Goal: Complete application form

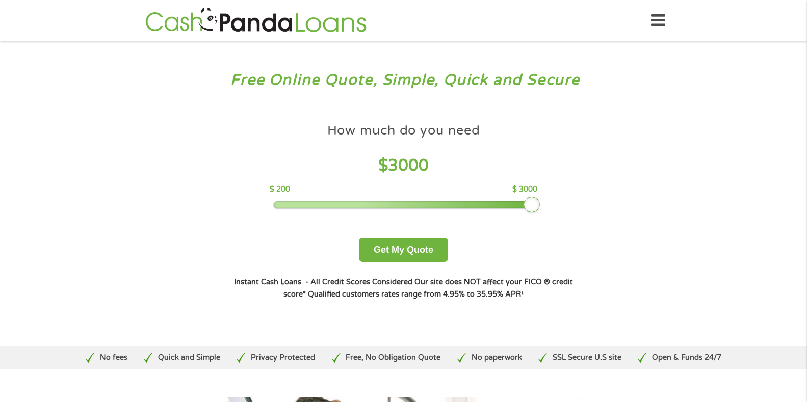
drag, startPoint x: 345, startPoint y: 202, endPoint x: 556, endPoint y: 207, distance: 211.2
click at [555, 208] on div "How much do you need $ 3000 $ 200 $ 3000 Get My Quote" at bounding box center [403, 190] width 357 height 144
click at [417, 247] on button "Get My Quote" at bounding box center [403, 250] width 89 height 24
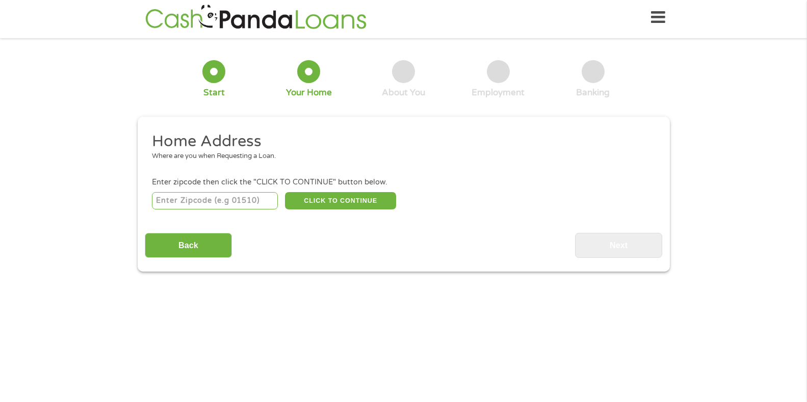
click at [206, 201] on input "number" at bounding box center [215, 200] width 126 height 17
type input "85122"
click at [337, 198] on button "CLICK TO CONTINUE" at bounding box center [340, 200] width 111 height 17
type input "85122"
type input "Casa Grande"
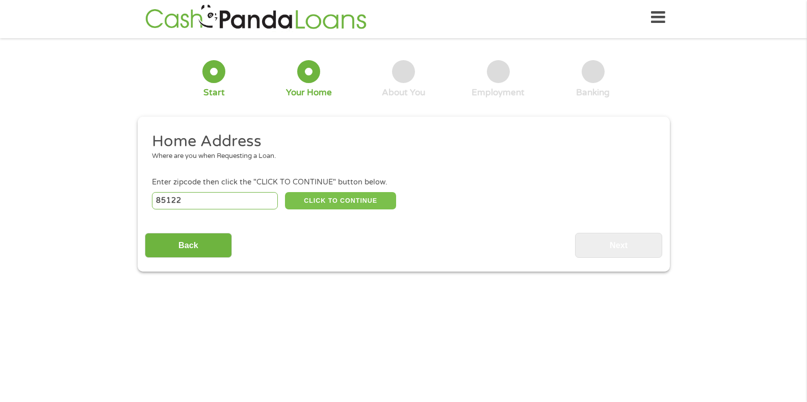
select select "Arizona"
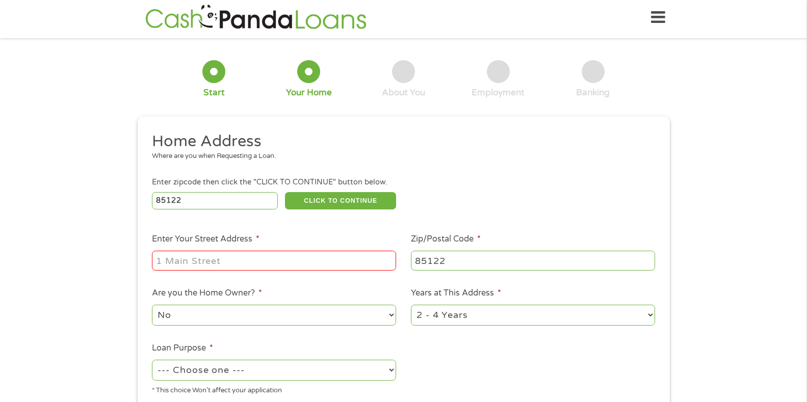
click at [278, 262] on input "Enter Your Street Address *" at bounding box center [274, 260] width 244 height 19
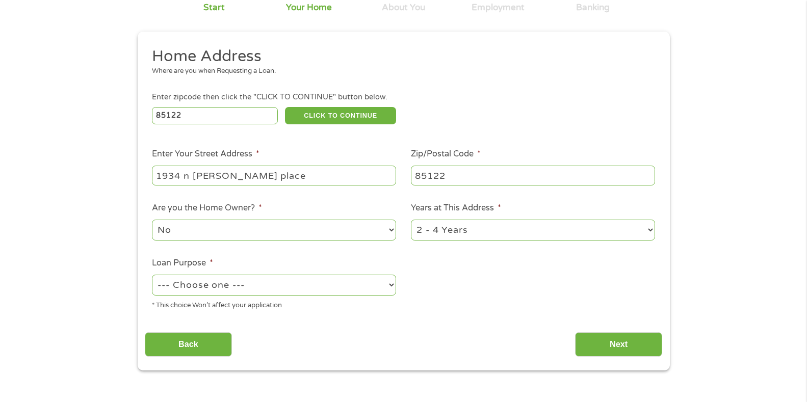
scroll to position [105, 0]
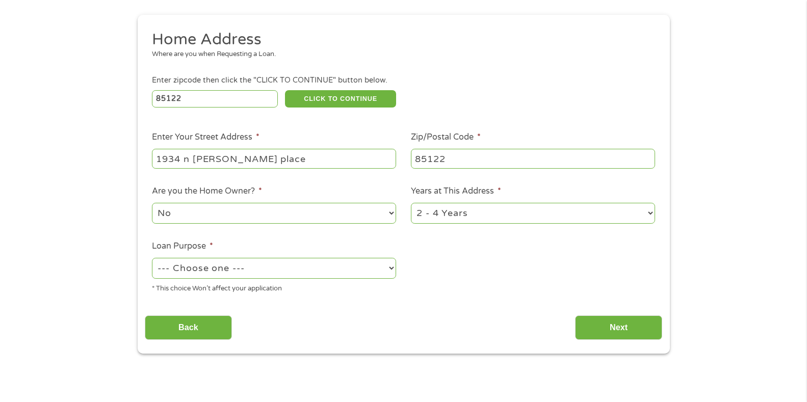
type input "1934 n lorretta place"
click at [393, 214] on select "No Yes" at bounding box center [274, 213] width 244 height 21
select select "yes"
click at [152, 203] on select "No Yes" at bounding box center [274, 213] width 244 height 21
click at [646, 210] on select "1 Year or less 1 - 2 Years 2 - 4 Years Over 4 Years" at bounding box center [533, 213] width 244 height 21
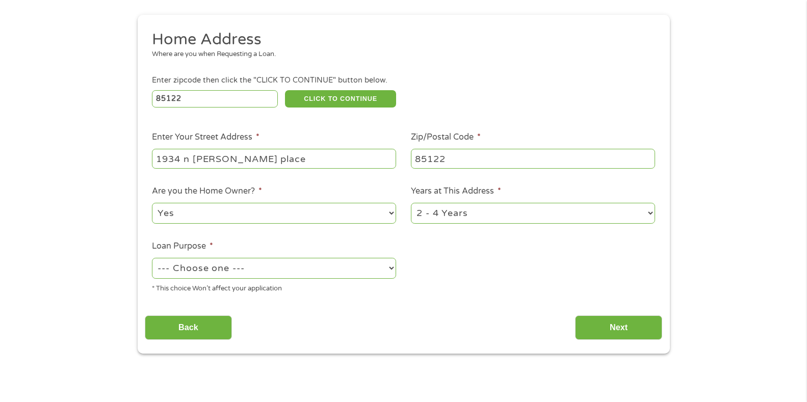
select select "60months"
click at [411, 203] on select "1 Year or less 1 - 2 Years 2 - 4 Years Over 4 Years" at bounding box center [533, 213] width 244 height 21
click at [391, 267] on select "--- Choose one --- Pay Bills Debt Consolidation Home Improvement Major Purchase…" at bounding box center [274, 268] width 244 height 21
select select "paybills"
click at [152, 258] on select "--- Choose one --- Pay Bills Debt Consolidation Home Improvement Major Purchase…" at bounding box center [274, 268] width 244 height 21
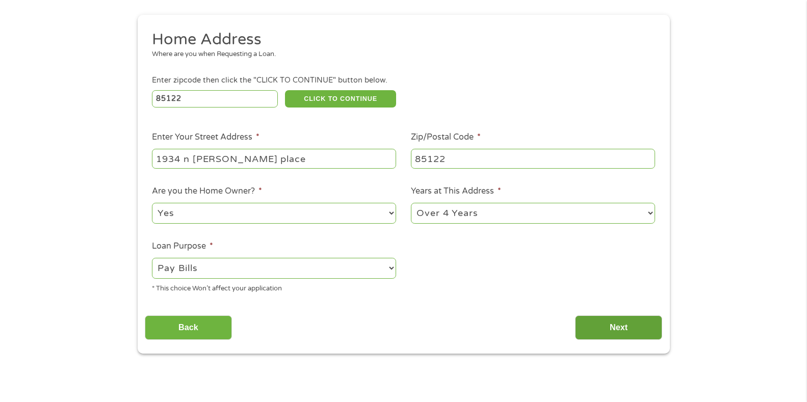
click at [602, 322] on input "Next" at bounding box center [618, 328] width 87 height 25
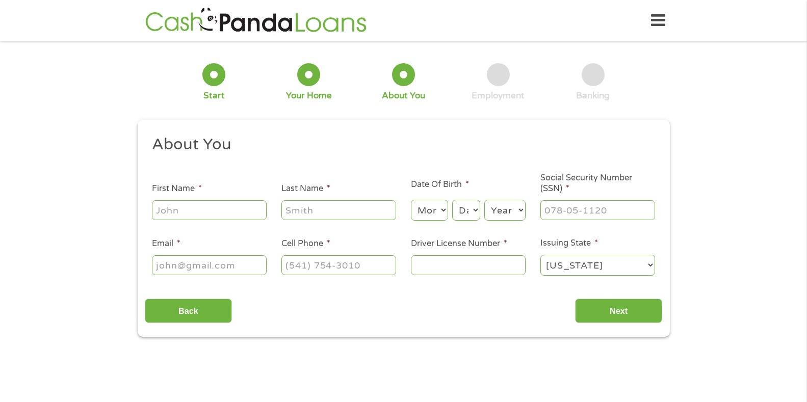
scroll to position [0, 0]
drag, startPoint x: 244, startPoint y: 201, endPoint x: 251, endPoint y: 202, distance: 7.7
click at [244, 201] on input "First Name *" at bounding box center [209, 209] width 115 height 19
type input "roberto"
click at [340, 212] on input "Last Name *" at bounding box center [338, 209] width 115 height 19
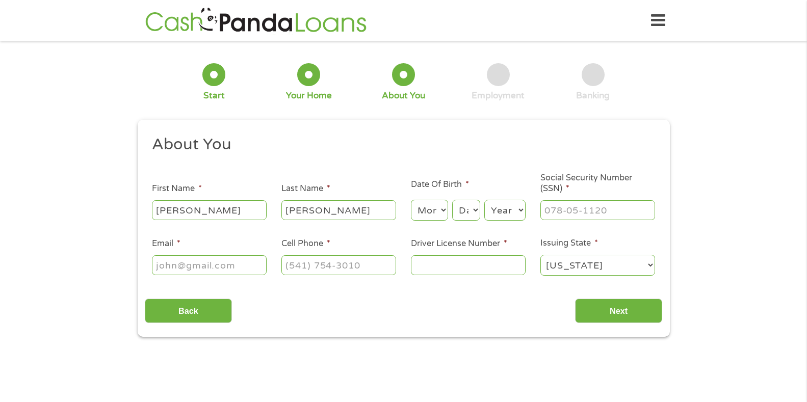
type input "reyes"
click at [444, 205] on select "Month 1 2 3 4 5 6 7 8 9 10 11 12" at bounding box center [429, 210] width 37 height 21
select select "4"
click at [411, 200] on select "Month 1 2 3 4 5 6 7 8 9 10 11 12" at bounding box center [429, 210] width 37 height 21
click at [476, 211] on select "Day 1 2 3 4 5 6 7 8 9 10 11 12 13 14 15 16 17 18 19 20 21 22 23 24 25 26 27 28 …" at bounding box center [466, 210] width 28 height 21
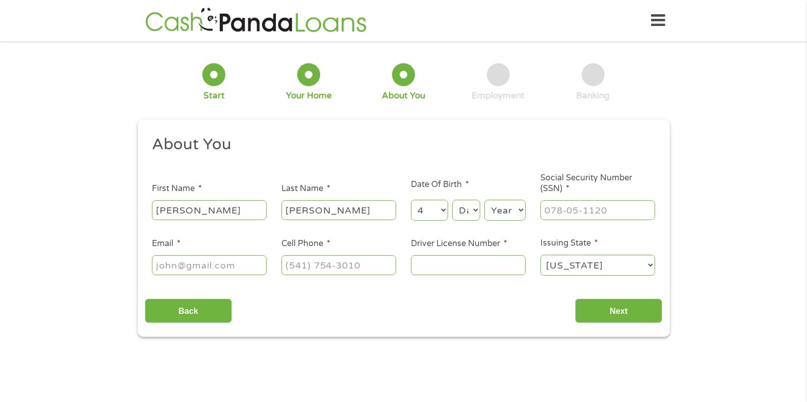
select select "9"
click at [452, 200] on select "Day 1 2 3 4 5 6 7 8 9 10 11 12 13 14 15 16 17 18 19 20 21 22 23 24 25 26 27 28 …" at bounding box center [466, 210] width 28 height 21
click at [523, 209] on select "Year 2007 2006 2005 2004 2003 2002 2001 2000 1999 1998 1997 1996 1995 1994 1993…" at bounding box center [504, 210] width 41 height 21
select select "1984"
click at [484, 200] on select "Year 2007 2006 2005 2004 2003 2002 2001 2000 1999 1998 1997 1996 1995 1994 1993…" at bounding box center [504, 210] width 41 height 21
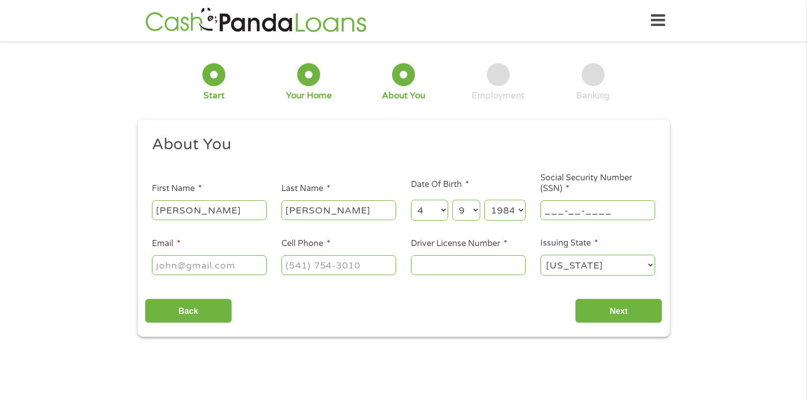
click at [613, 212] on input "___-__-____" at bounding box center [598, 209] width 115 height 19
type input "600-84-1623"
click at [247, 256] on input "Email *" at bounding box center [209, 264] width 115 height 19
type input "san"
